Goal: Task Accomplishment & Management: Use online tool/utility

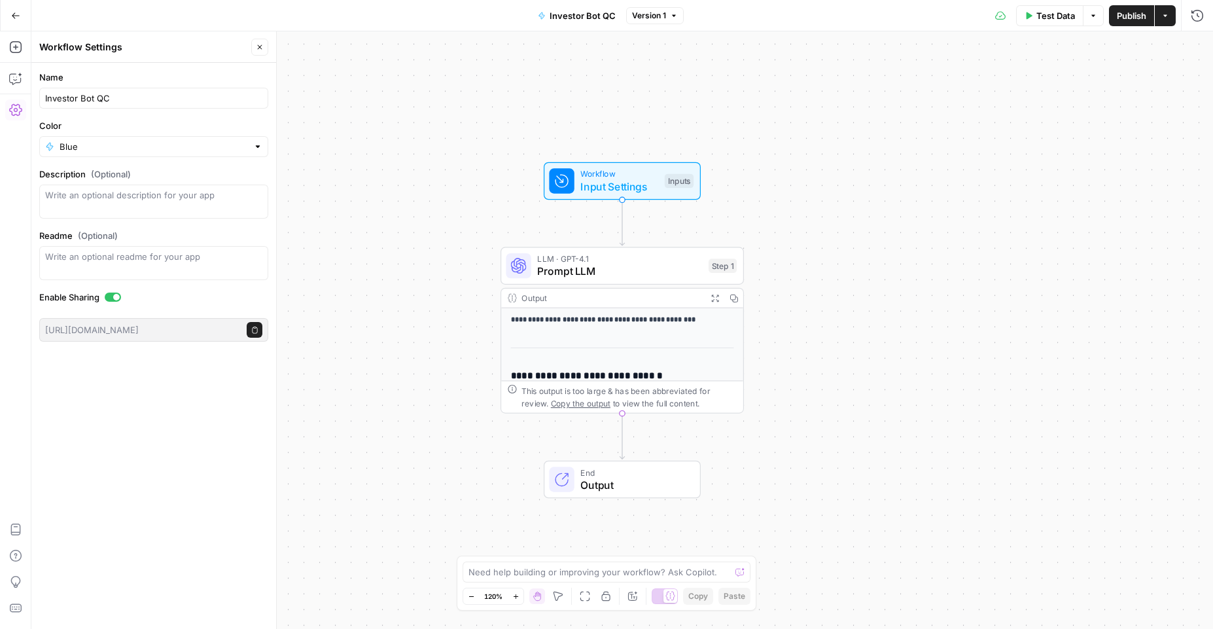
click at [732, 304] on button "Copy" at bounding box center [733, 298] width 19 height 19
click at [670, 16] on icon "button" at bounding box center [674, 16] width 8 height 8
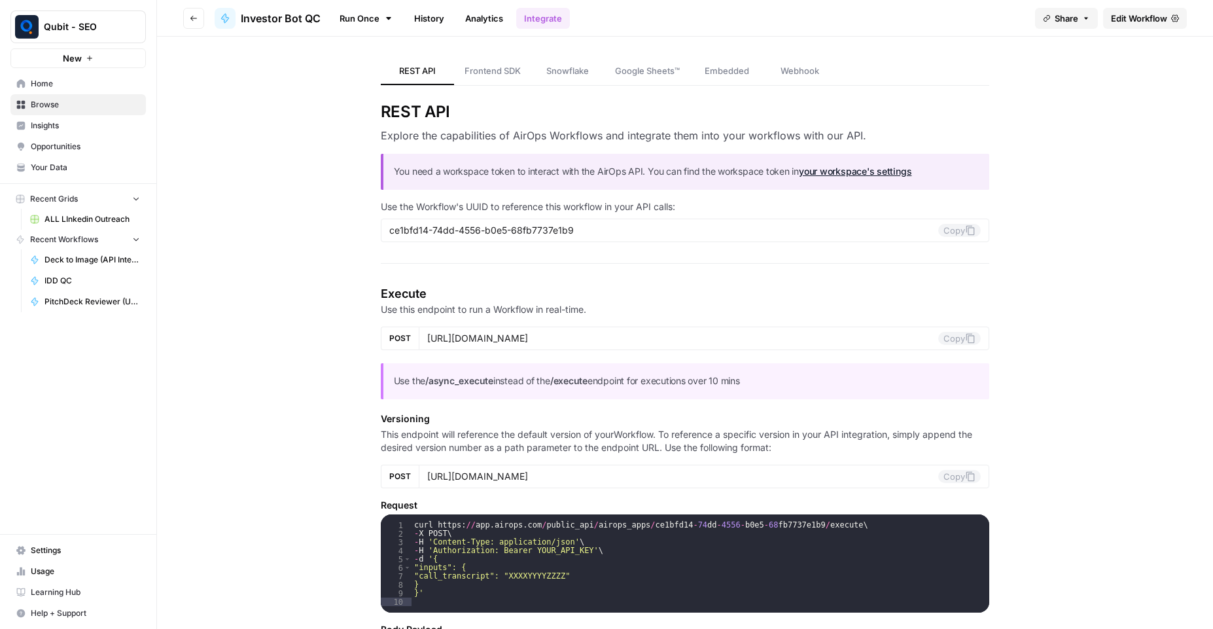
scroll to position [118, 0]
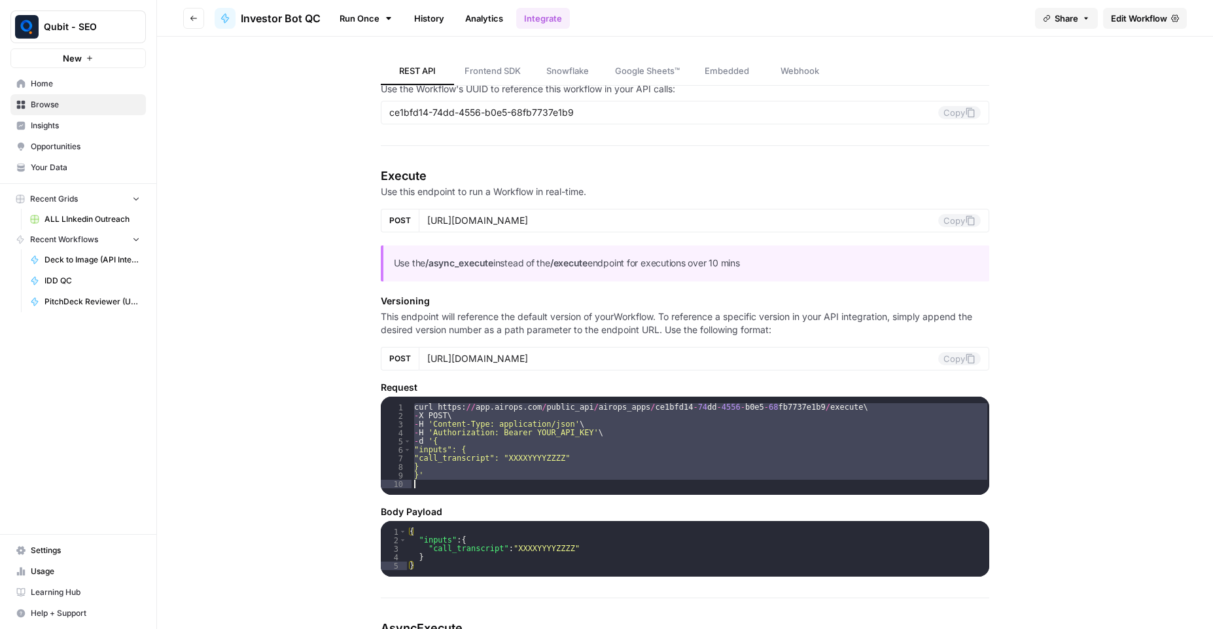
drag, startPoint x: 408, startPoint y: 406, endPoint x: 434, endPoint y: 488, distance: 85.9
click at [434, 488] on div "curl https : // app . airops . com / public_api / airops_apps / ce1bfd14 - 74 d…" at bounding box center [701, 460] width 578 height 115
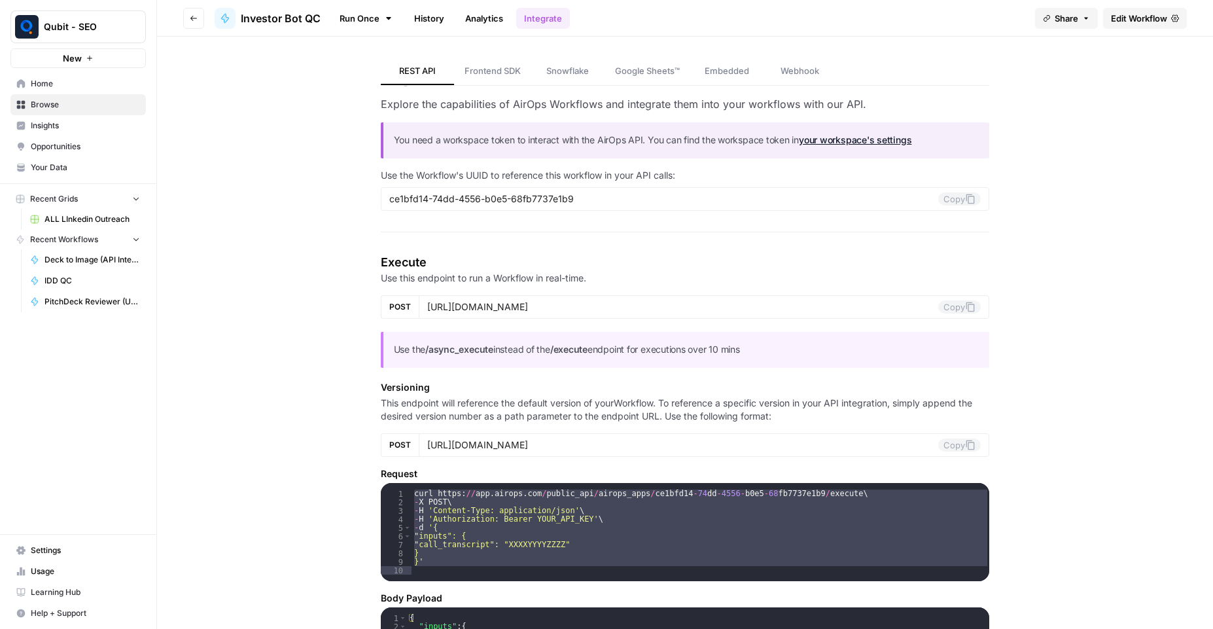
scroll to position [0, 0]
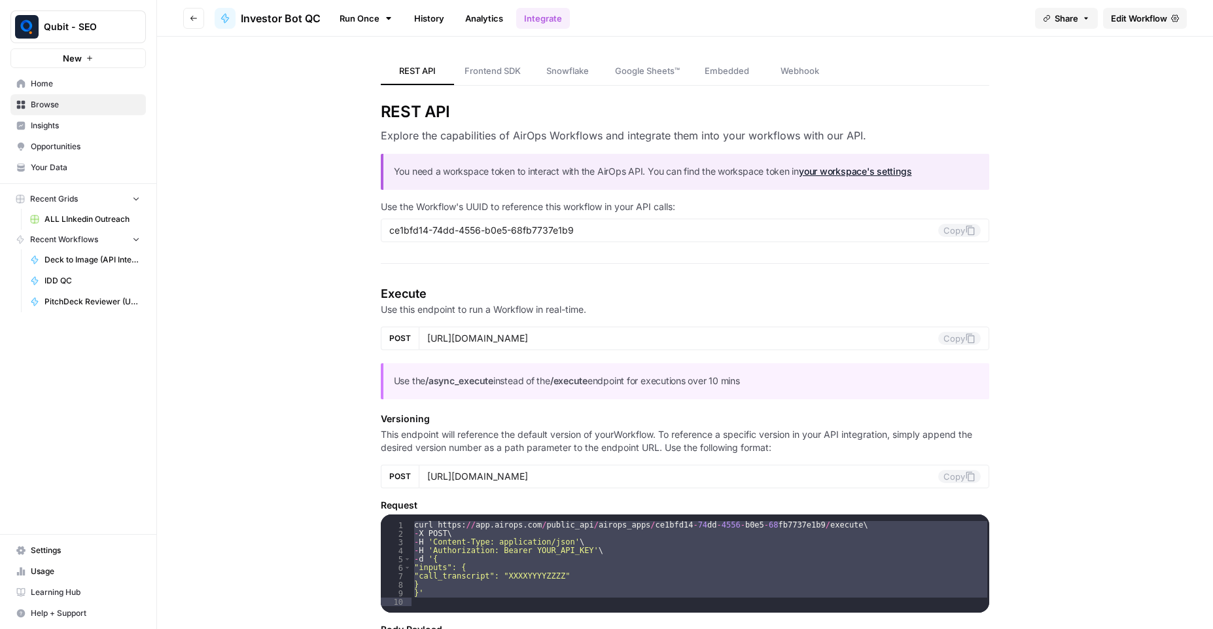
click at [626, 496] on section "Execute Use this endpoint to run a Workflow in real-time. POST https://api.airo…" at bounding box center [685, 490] width 609 height 410
click at [412, 524] on div "curl https : // app . airops . com / public_api / airops_apps / ce1bfd14 - 74 d…" at bounding box center [701, 563] width 578 height 98
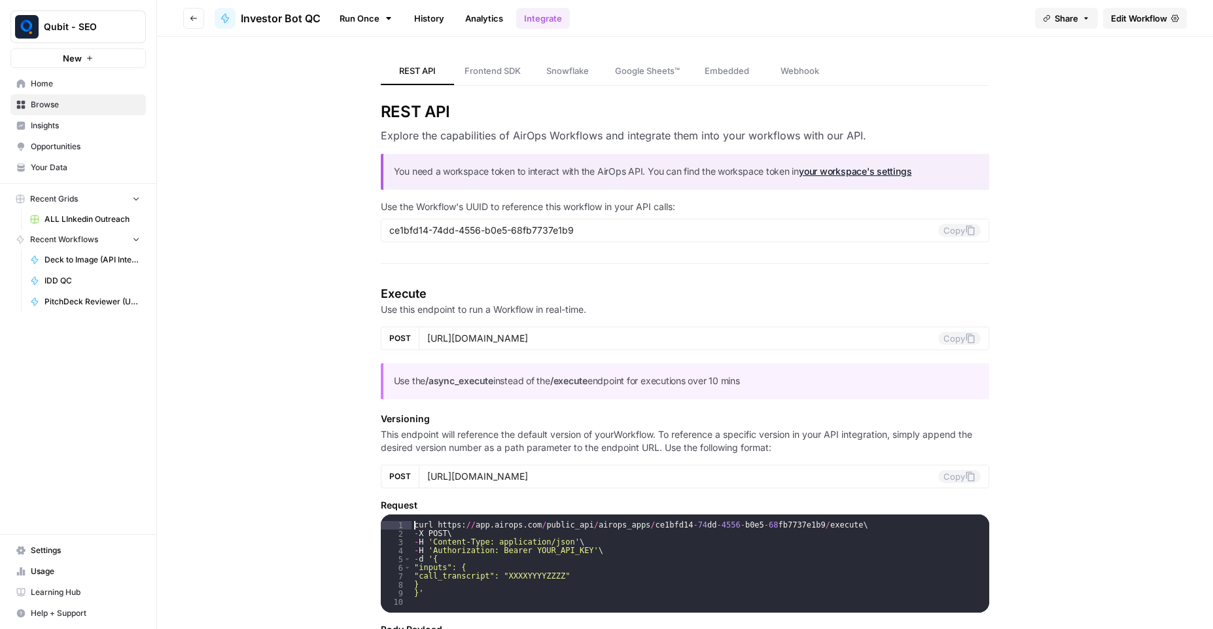
click at [412, 524] on div "curl https : // app . airops . com / public_api / airops_apps / ce1bfd14 - 74 d…" at bounding box center [701, 578] width 578 height 115
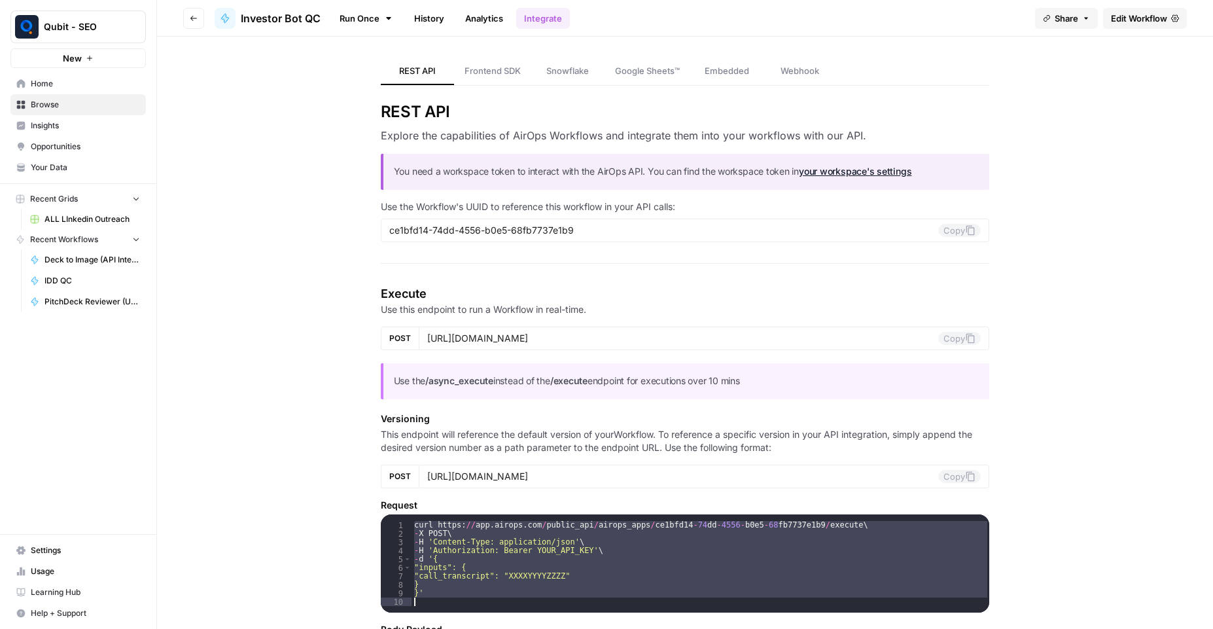
drag, startPoint x: 406, startPoint y: 524, endPoint x: 432, endPoint y: 610, distance: 90.2
click at [432, 610] on div "curl https : // app . airops . com / public_api / airops_apps / ce1bfd14 - 74 d…" at bounding box center [701, 578] width 578 height 115
click at [412, 519] on div "curl https : // app . airops . com / public_api / airops_apps / ce1bfd14 - 74 d…" at bounding box center [701, 563] width 578 height 98
drag, startPoint x: 407, startPoint y: 525, endPoint x: 421, endPoint y: 601, distance: 77.2
click at [421, 601] on div "curl https : // app . airops . com / public_api / airops_apps / ce1bfd14 - 74 d…" at bounding box center [701, 578] width 578 height 115
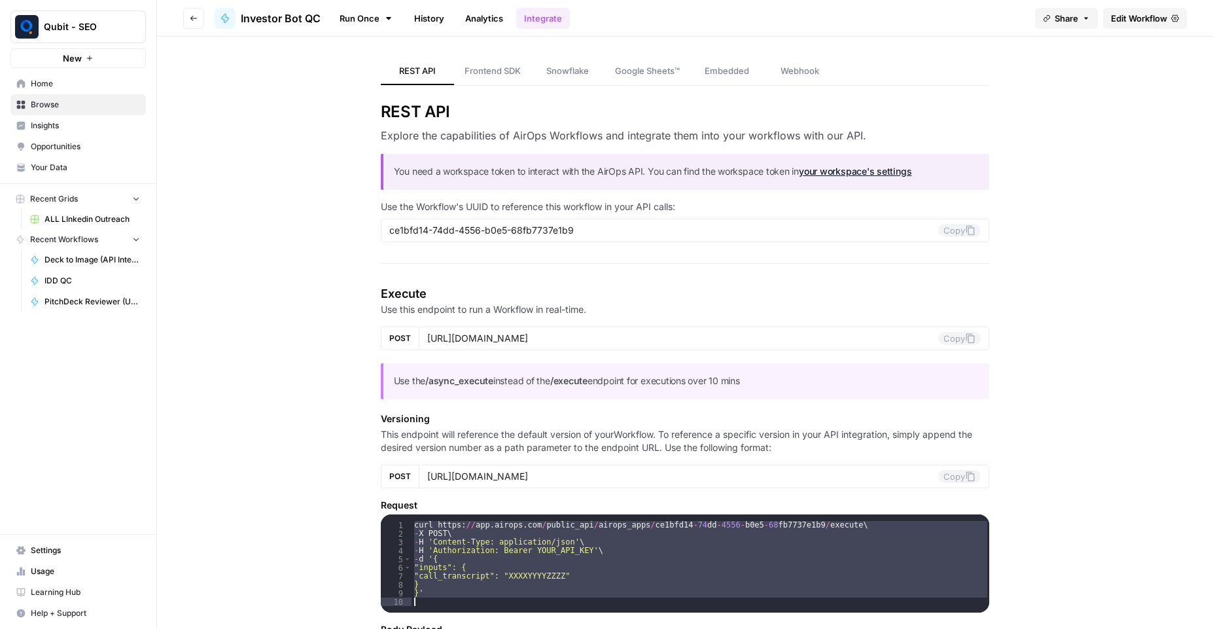
click at [412, 523] on div "curl https : // app . airops . com / public_api / airops_apps / ce1bfd14 - 74 d…" at bounding box center [701, 563] width 578 height 98
drag, startPoint x: 410, startPoint y: 529, endPoint x: 437, endPoint y: 599, distance: 75.8
click at [437, 600] on div "curl https : // app . airops . com / public_api / airops_apps / ce1bfd14 - 74 d…" at bounding box center [701, 578] width 578 height 115
type textarea "**"
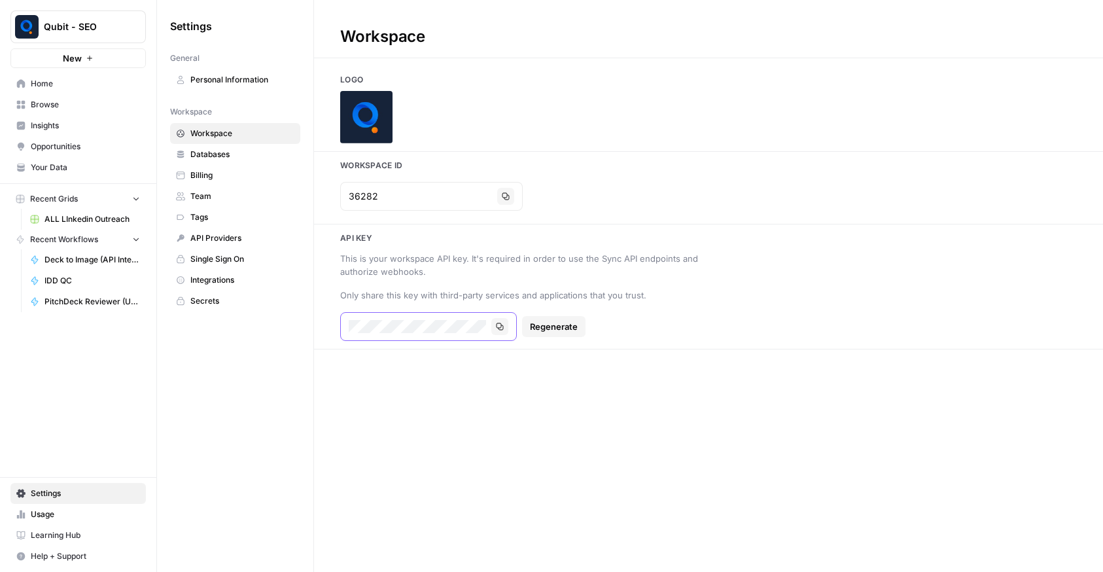
click at [502, 325] on icon "button" at bounding box center [500, 326] width 7 height 7
click at [504, 325] on button "Copy" at bounding box center [499, 326] width 17 height 17
